Goal: Task Accomplishment & Management: Manage account settings

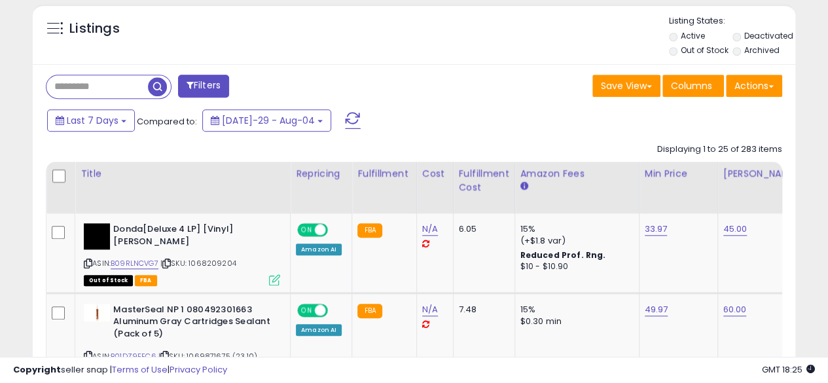
scroll to position [490, 0]
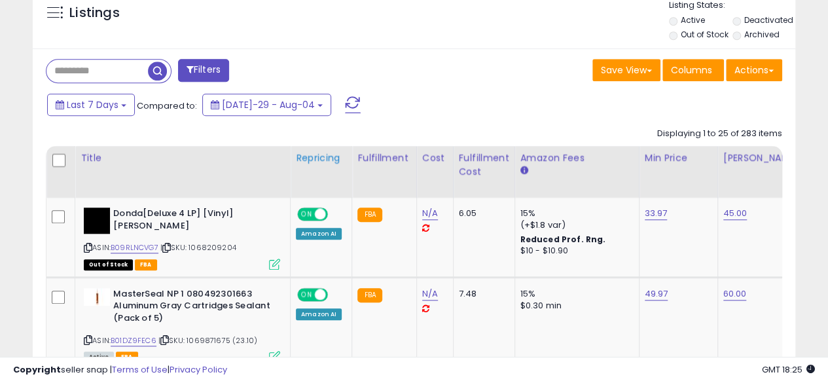
click at [321, 165] on th "Repricing" at bounding box center [322, 172] width 62 height 52
click at [687, 35] on label "Out of Stock" at bounding box center [704, 34] width 48 height 11
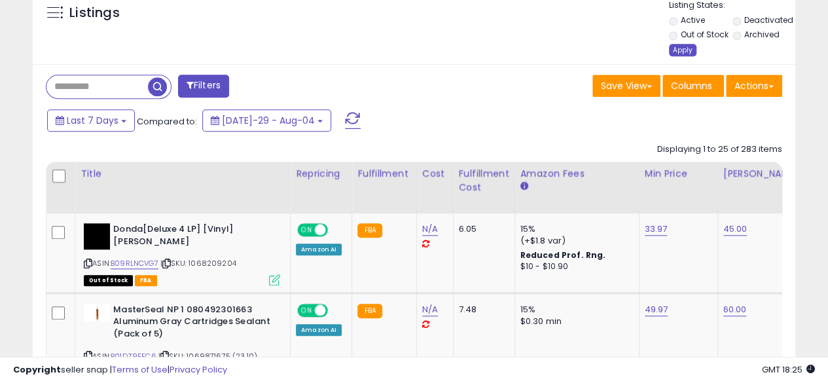
click at [687, 45] on div "Apply" at bounding box center [682, 50] width 27 height 12
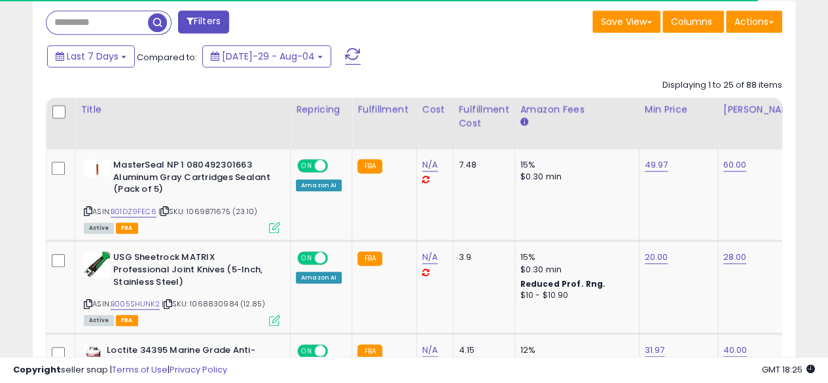
scroll to position [268, 441]
click at [306, 107] on div "Repricing" at bounding box center [321, 110] width 50 height 14
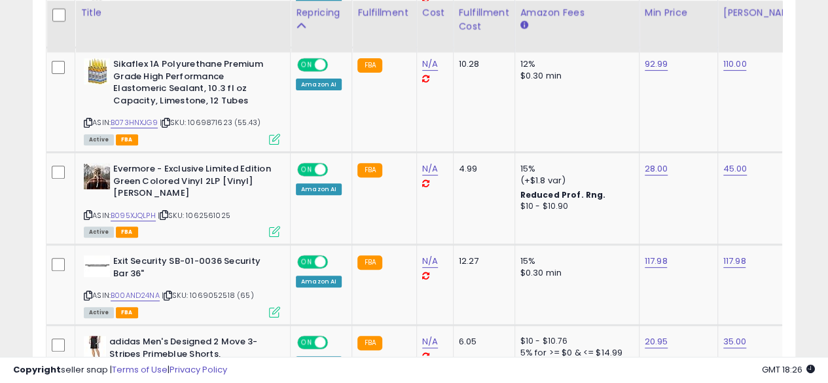
scroll to position [2778, 0]
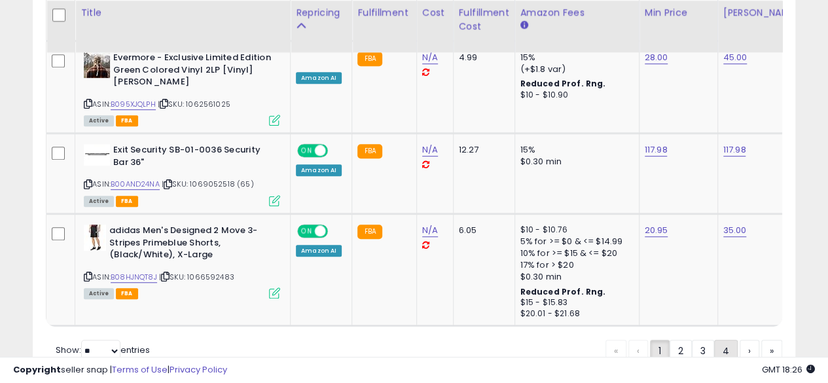
click at [761, 340] on link "4" at bounding box center [771, 351] width 21 height 22
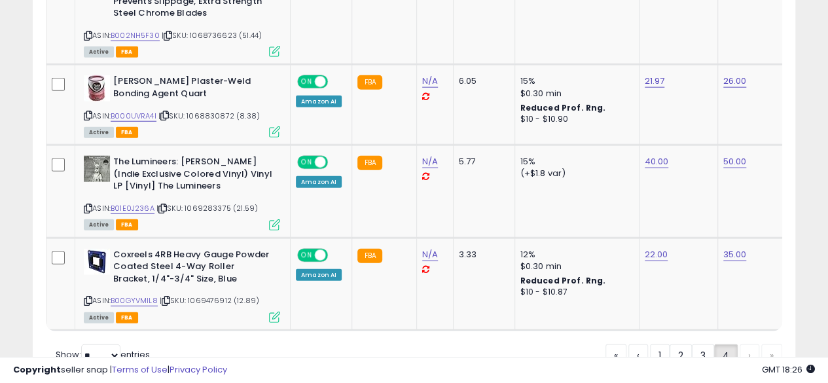
scroll to position [1682, 0]
